Goal: Use online tool/utility: Use online tool/utility

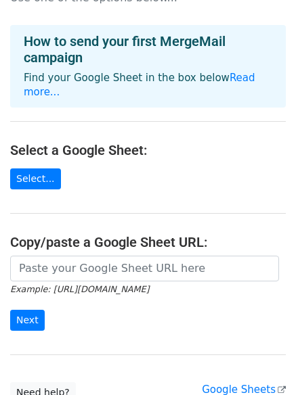
scroll to position [147, 0]
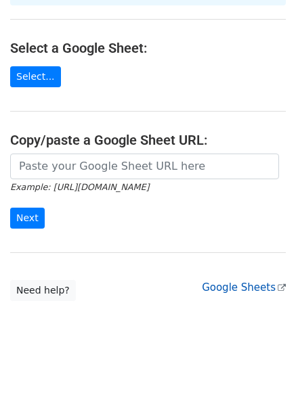
click at [238, 282] on link "Google Sheets" at bounding box center [244, 288] width 84 height 12
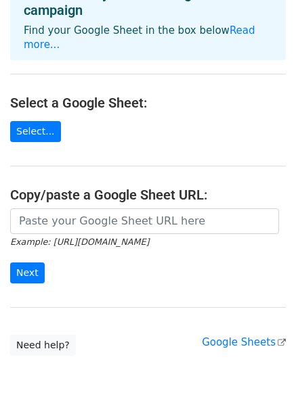
scroll to position [91, 0]
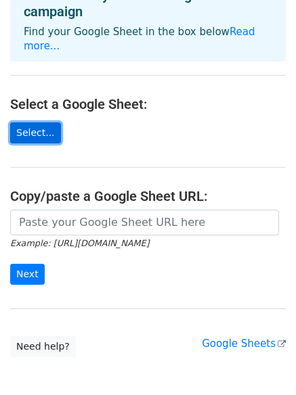
click at [32, 123] on link "Select..." at bounding box center [35, 133] width 51 height 21
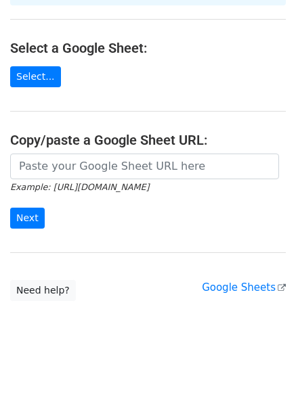
scroll to position [0, 0]
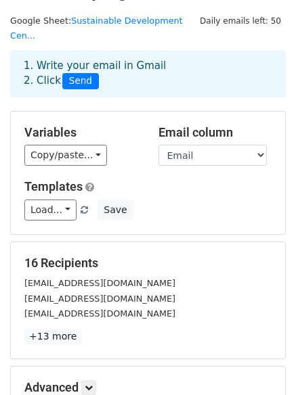
scroll to position [33, 0]
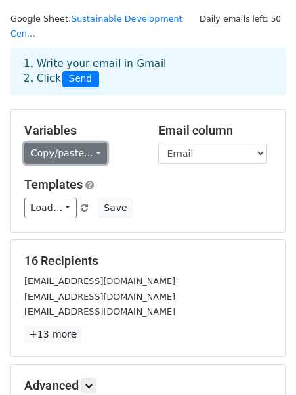
click at [88, 143] on link "Copy/paste..." at bounding box center [65, 153] width 83 height 21
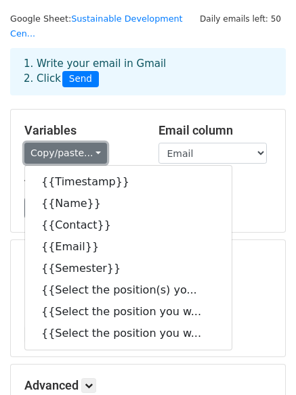
click at [88, 143] on link "Copy/paste..." at bounding box center [65, 153] width 83 height 21
